Goal: Task Accomplishment & Management: Manage account settings

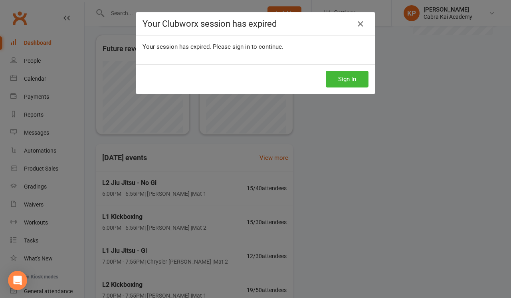
click at [344, 78] on button "Sign In" at bounding box center [347, 79] width 43 height 17
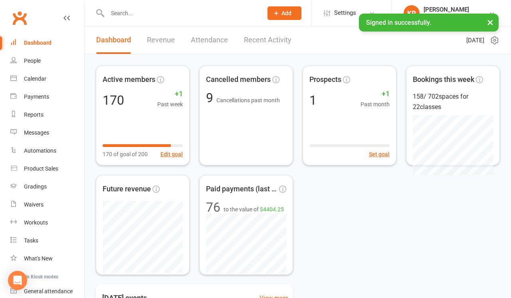
click at [144, 15] on input "text" at bounding box center [181, 13] width 152 height 11
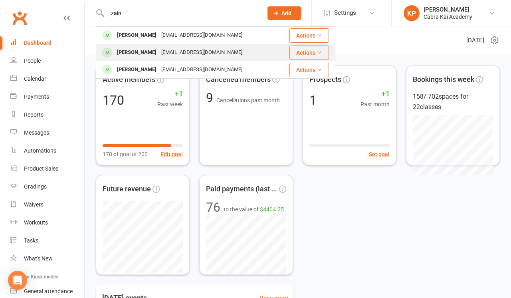
type input "zain"
click at [159, 53] on div "[EMAIL_ADDRESS][DOMAIN_NAME]" at bounding box center [202, 53] width 86 height 12
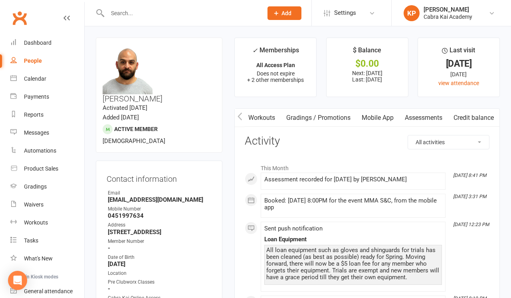
scroll to position [0, 281]
click at [419, 116] on link "Assessments" at bounding box center [423, 118] width 49 height 18
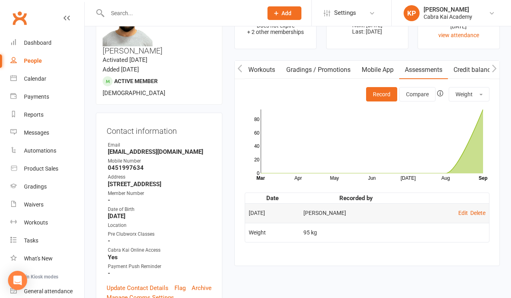
scroll to position [51, 0]
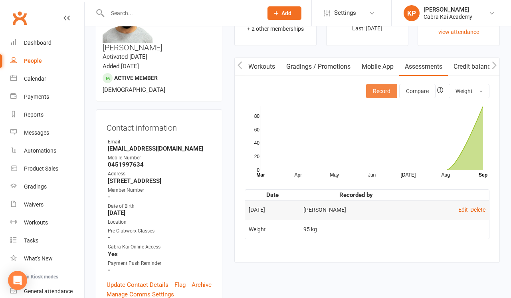
click at [380, 89] on button "Record" at bounding box center [381, 91] width 31 height 14
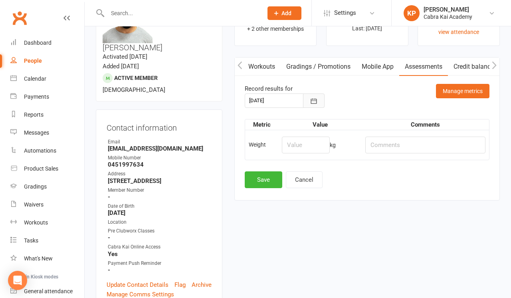
click at [322, 103] on button "button" at bounding box center [314, 100] width 22 height 14
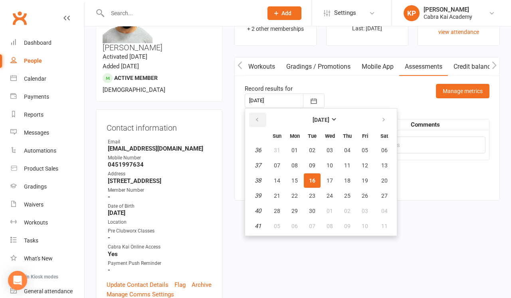
click at [257, 121] on icon "button" at bounding box center [257, 120] width 6 height 6
click at [330, 180] on span "16" at bounding box center [329, 180] width 6 height 6
type input "16 Jul 2025"
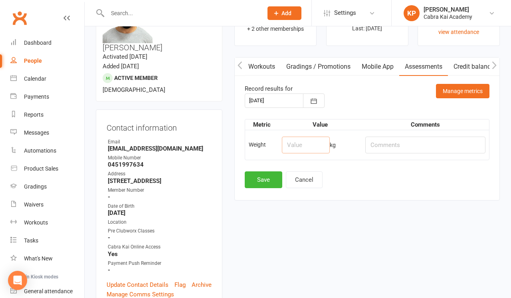
click at [305, 146] on input "number" at bounding box center [306, 145] width 48 height 17
type input "103.5"
click at [272, 181] on button "Save" at bounding box center [264, 179] width 38 height 17
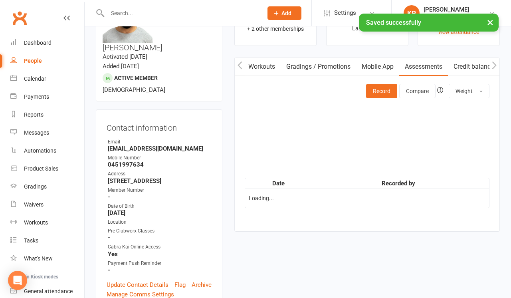
scroll to position [0, 0]
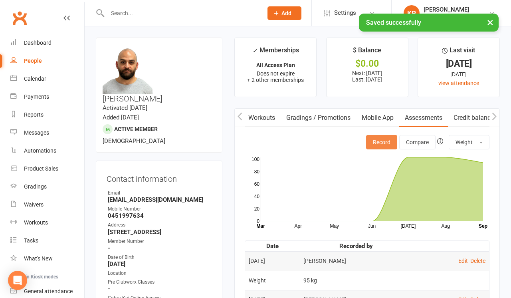
click at [386, 142] on button "Record" at bounding box center [381, 142] width 31 height 14
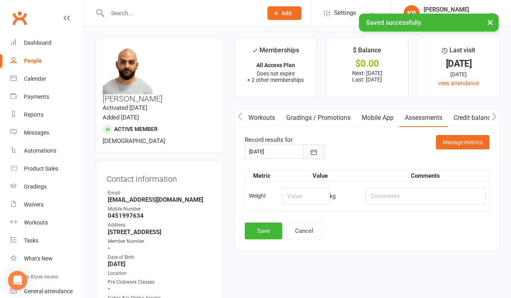
click at [315, 152] on icon "button" at bounding box center [314, 152] width 8 height 8
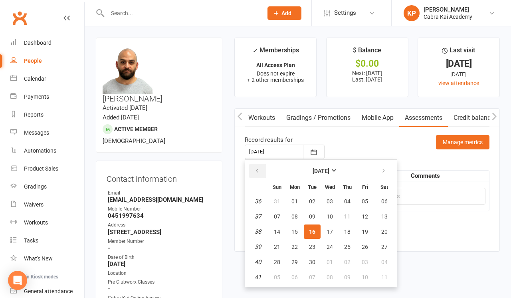
click at [261, 172] on button "button" at bounding box center [257, 171] width 17 height 14
click at [330, 247] on span "23" at bounding box center [329, 246] width 6 height 6
type input "23 Jul 2025"
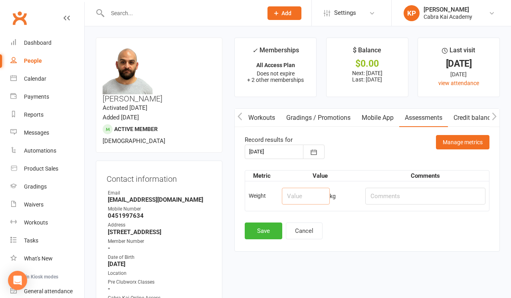
click at [303, 195] on input "number" at bounding box center [306, 196] width 48 height 17
type input "100.7"
click at [269, 229] on button "Save" at bounding box center [264, 230] width 38 height 17
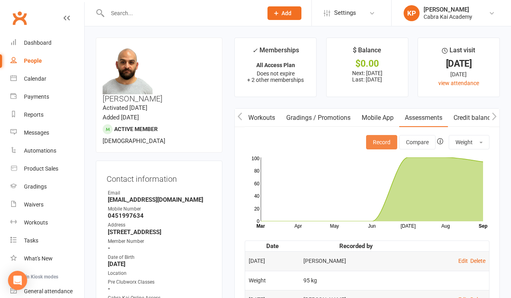
click at [384, 141] on button "Record" at bounding box center [381, 142] width 31 height 14
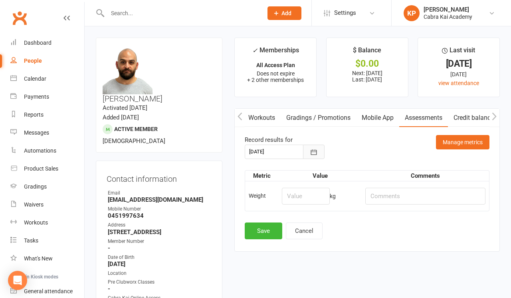
click at [316, 151] on icon "button" at bounding box center [314, 152] width 8 height 8
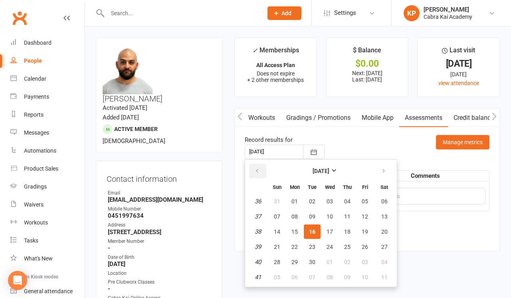
click at [257, 172] on icon "button" at bounding box center [257, 171] width 6 height 6
click at [326, 259] on span "30" at bounding box center [329, 262] width 6 height 6
type input "30 Jul 2025"
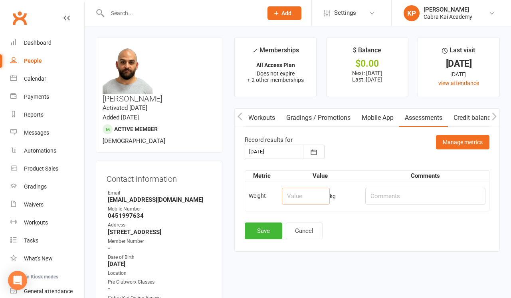
click at [302, 199] on input "number" at bounding box center [306, 196] width 48 height 17
type input "99.9"
click at [271, 233] on button "Save" at bounding box center [264, 230] width 38 height 17
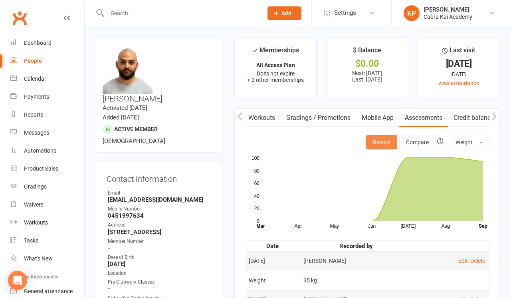
click at [380, 140] on button "Record" at bounding box center [381, 142] width 31 height 14
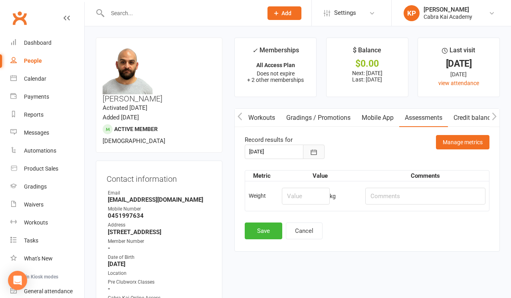
click at [312, 153] on icon "button" at bounding box center [314, 152] width 8 height 8
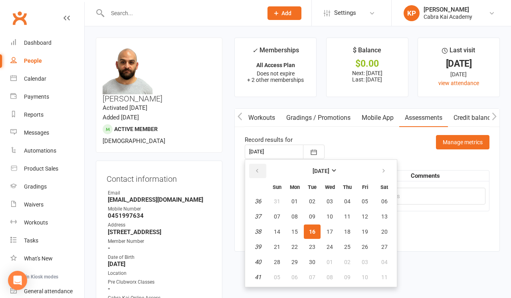
click at [260, 170] on icon "button" at bounding box center [257, 171] width 6 height 6
click at [332, 215] on span "06" at bounding box center [329, 216] width 6 height 6
type input "06 Aug 2025"
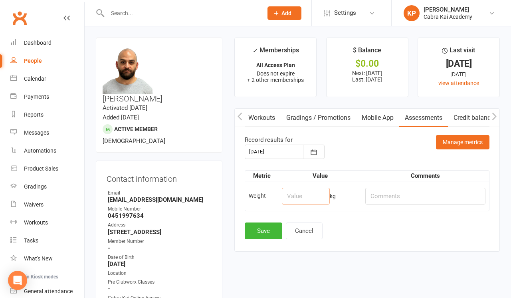
click at [313, 192] on input "number" at bounding box center [306, 196] width 48 height 17
type input "99.1"
click at [264, 231] on button "Save" at bounding box center [264, 230] width 38 height 17
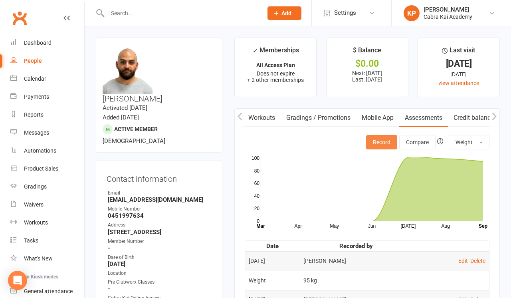
click at [390, 143] on button "Record" at bounding box center [381, 142] width 31 height 14
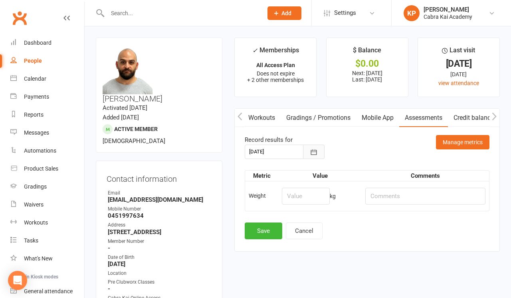
click at [307, 153] on button "button" at bounding box center [314, 151] width 22 height 14
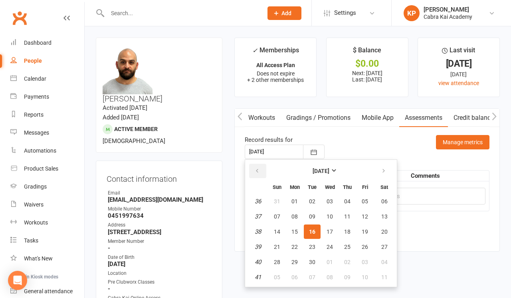
click at [257, 173] on icon "button" at bounding box center [257, 171] width 6 height 6
click at [326, 228] on button "13" at bounding box center [329, 231] width 17 height 14
type input "13 Aug 2025"
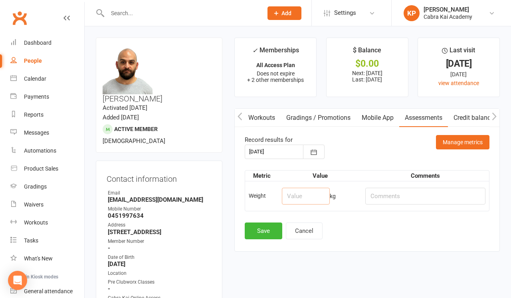
click at [306, 196] on input "number" at bounding box center [306, 196] width 48 height 17
type input "98.1"
click at [263, 231] on button "Save" at bounding box center [264, 230] width 38 height 17
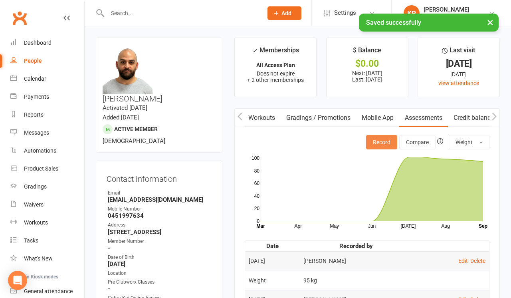
click at [372, 141] on button "Record" at bounding box center [381, 142] width 31 height 14
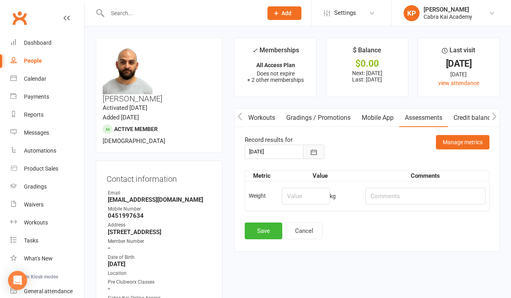
click at [315, 152] on icon "button" at bounding box center [314, 152] width 8 height 8
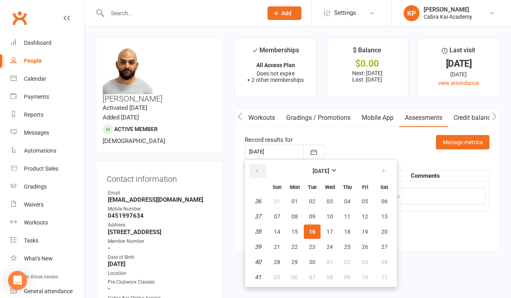
click at [258, 171] on icon "button" at bounding box center [257, 171] width 6 height 6
click at [325, 247] on button "20" at bounding box center [329, 246] width 17 height 14
type input "20 Aug 2025"
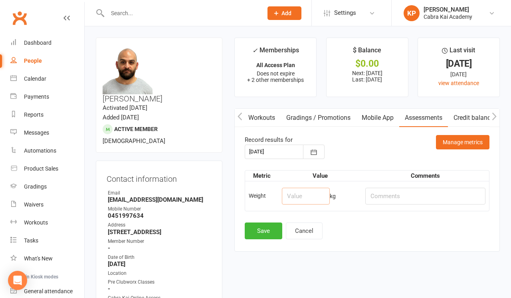
click at [322, 195] on input "number" at bounding box center [306, 196] width 48 height 17
type input "97.1"
click at [271, 230] on button "Save" at bounding box center [264, 230] width 38 height 17
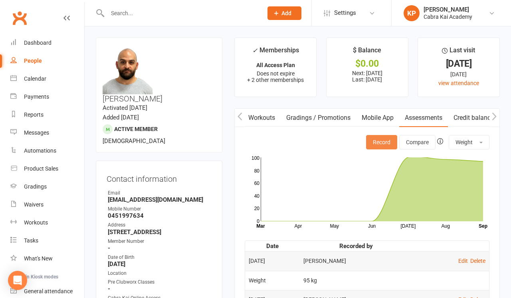
click at [384, 142] on button "Record" at bounding box center [381, 142] width 31 height 14
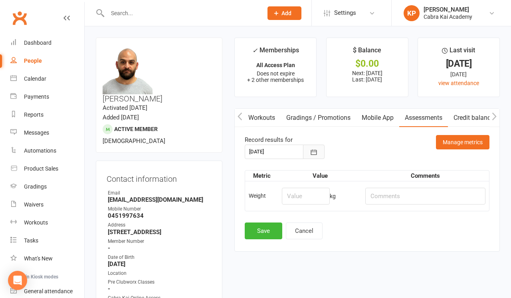
click at [311, 153] on icon "button" at bounding box center [314, 151] width 6 height 5
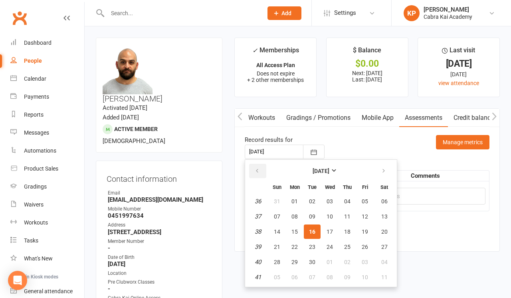
click at [257, 169] on icon "button" at bounding box center [257, 171] width 6 height 6
click at [332, 263] on span "27" at bounding box center [329, 262] width 6 height 6
type input "27 Aug 2025"
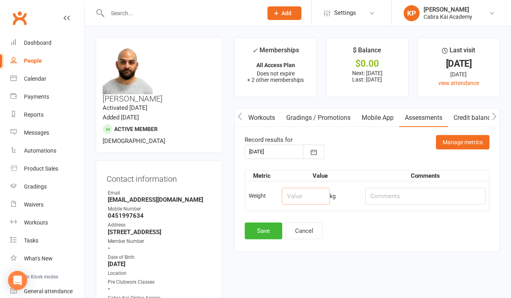
click at [301, 198] on input "number" at bounding box center [306, 196] width 48 height 17
type input "96.3"
click at [265, 230] on button "Save" at bounding box center [264, 230] width 38 height 17
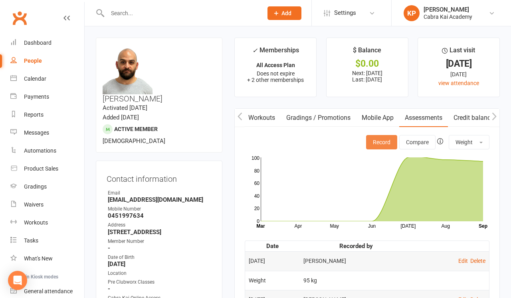
click at [380, 148] on button "Record" at bounding box center [381, 142] width 31 height 14
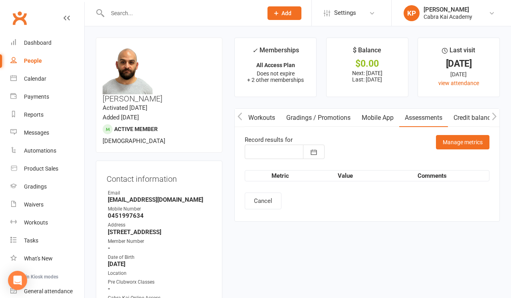
type input "16 Sep 2025"
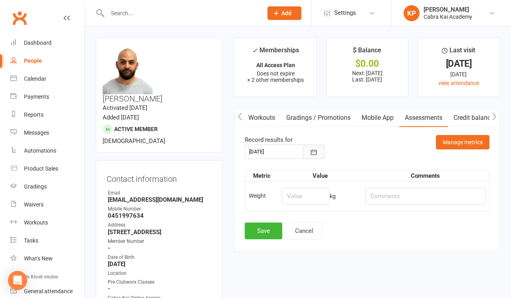
click at [317, 150] on icon "button" at bounding box center [314, 151] width 6 height 5
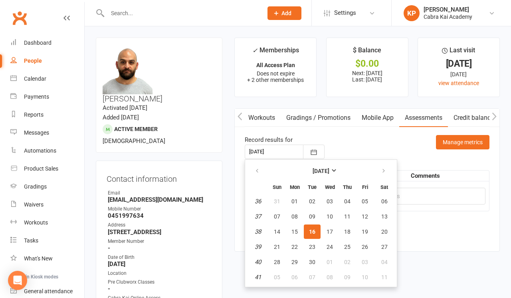
click at [350, 144] on div "16 Sep 2025 September 2025 Sun Mon Tue Wed Thu Fri Sat 36 31 01 02 03 04 05 06 …" at bounding box center [367, 151] width 245 height 14
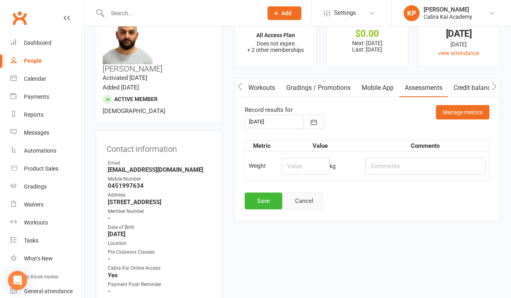
scroll to position [30, 0]
click at [306, 197] on button "Cancel" at bounding box center [304, 201] width 37 height 17
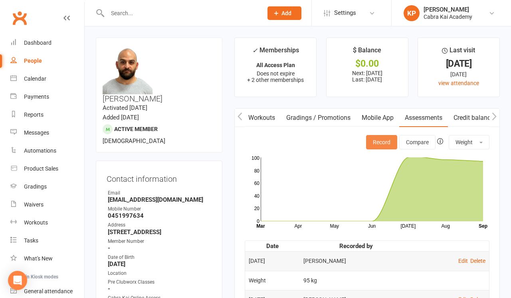
scroll to position [0, 0]
click at [382, 144] on button "Record" at bounding box center [381, 142] width 31 height 14
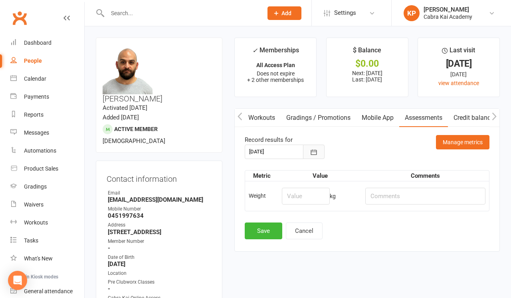
click at [313, 150] on icon "button" at bounding box center [314, 152] width 8 height 8
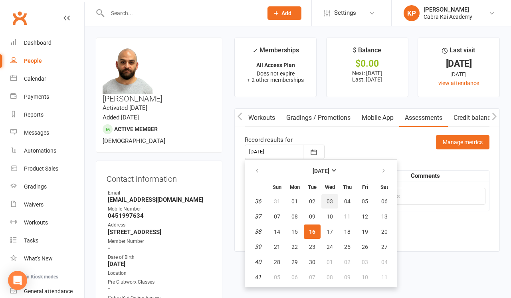
click at [331, 200] on span "03" at bounding box center [329, 201] width 6 height 6
type input "03 Sep 2025"
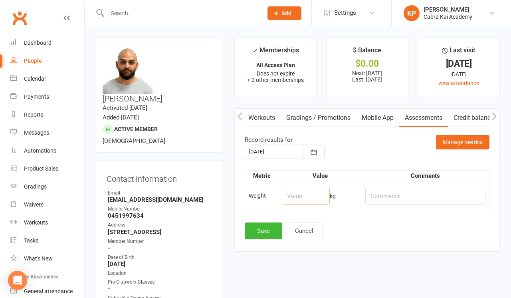
click at [306, 196] on input "number" at bounding box center [306, 196] width 48 height 17
type input "97"
click at [267, 231] on button "Save" at bounding box center [264, 230] width 38 height 17
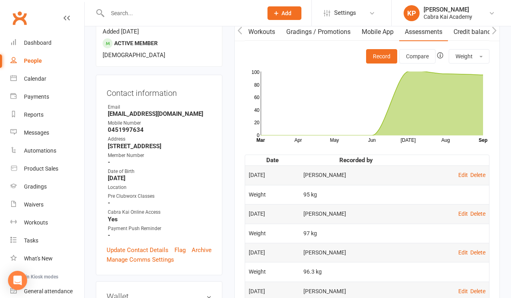
scroll to position [86, 0]
click at [462, 175] on link "Edit" at bounding box center [463, 175] width 10 height 6
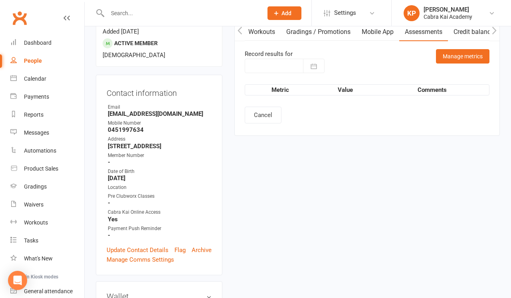
type input "10 Sep 2025"
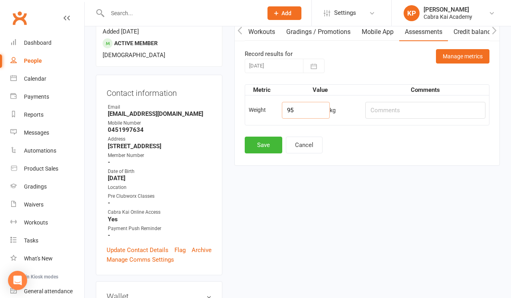
click at [308, 111] on input "95" at bounding box center [306, 110] width 48 height 17
type input "94.7"
click at [269, 143] on button "Save" at bounding box center [264, 145] width 38 height 17
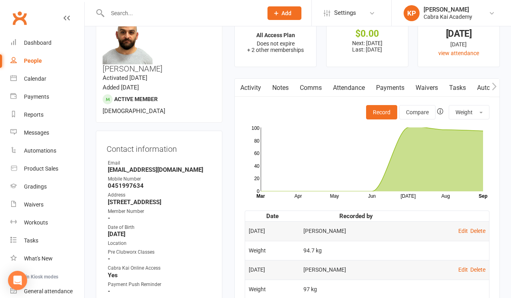
scroll to position [14, 0]
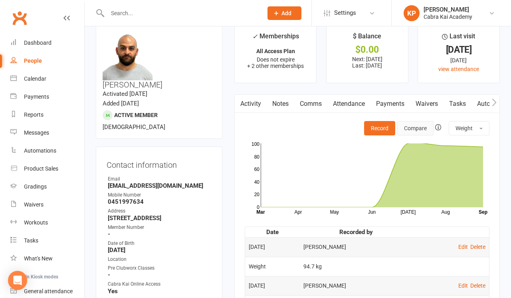
click at [425, 129] on button "Compare" at bounding box center [415, 128] width 36 height 14
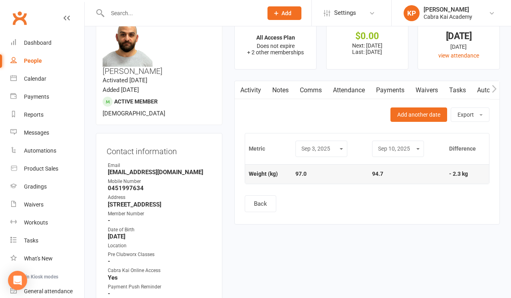
scroll to position [27, 0]
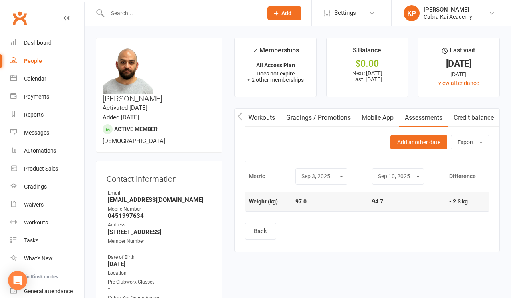
scroll to position [0, 281]
click at [420, 115] on link "Assessments" at bounding box center [423, 118] width 49 height 18
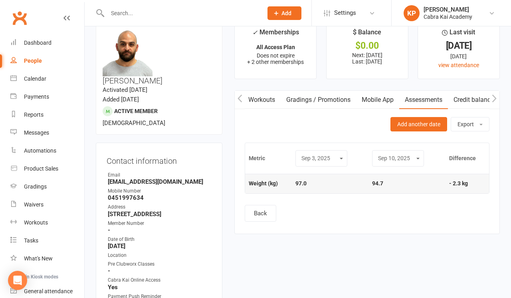
scroll to position [21, 0]
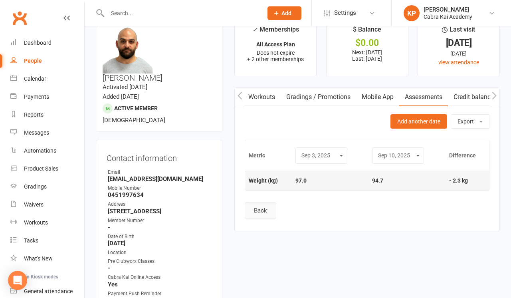
click at [268, 207] on button "Back" at bounding box center [261, 210] width 32 height 17
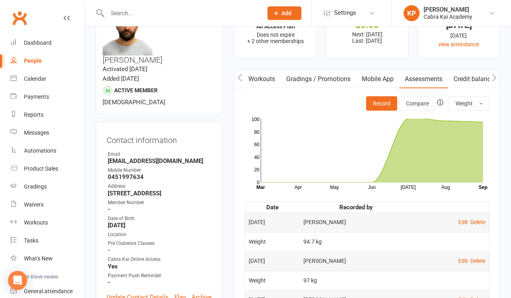
scroll to position [44, 0]
